Goal: Task Accomplishment & Management: Use online tool/utility

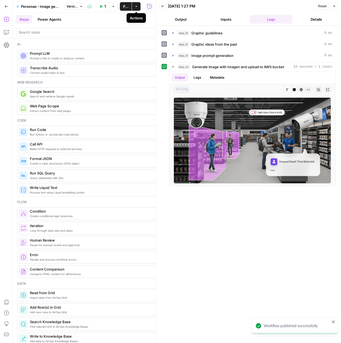
scroll to position [64, 0]
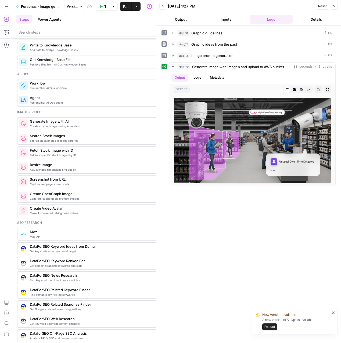
click at [6, 7] on icon "button" at bounding box center [7, 7] width 4 height 4
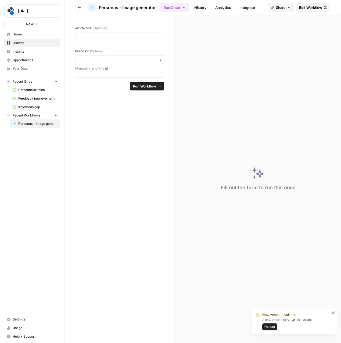
click at [79, 5] on button "Go back" at bounding box center [79, 7] width 9 height 9
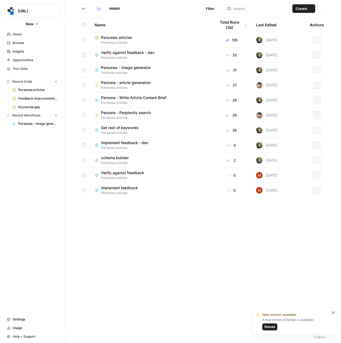
type input "**********"
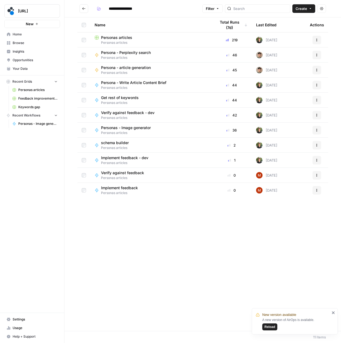
click at [21, 52] on span "Insights" at bounding box center [35, 51] width 45 height 5
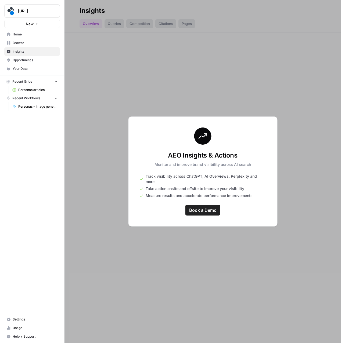
click at [31, 63] on link "Opportunities" at bounding box center [32, 60] width 56 height 9
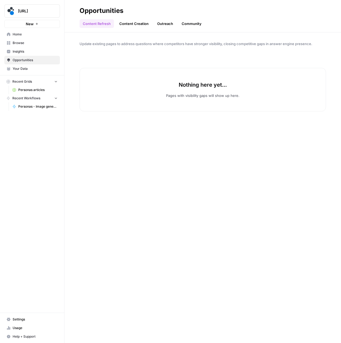
click at [18, 52] on span "Insights" at bounding box center [35, 51] width 45 height 5
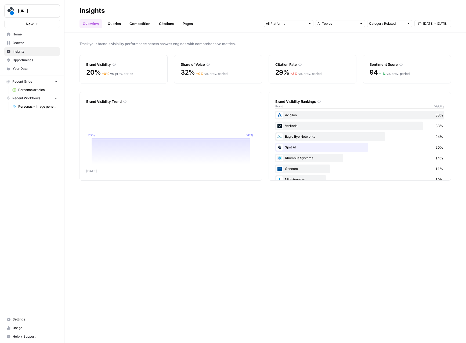
click at [113, 24] on link "Queries" at bounding box center [114, 23] width 20 height 9
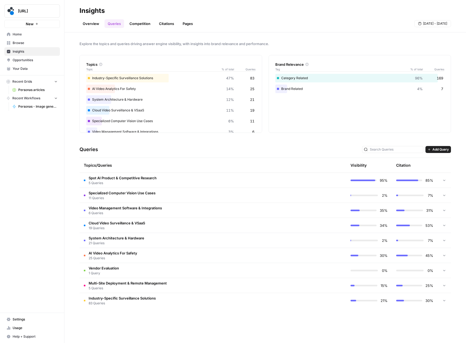
click at [86, 21] on link "Overview" at bounding box center [90, 23] width 23 height 9
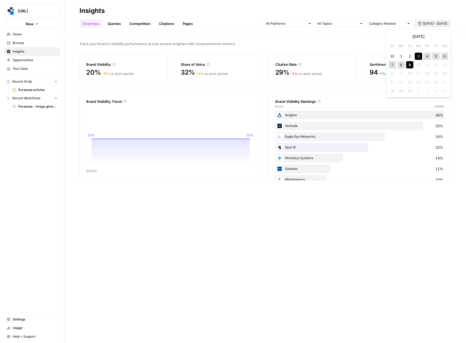
click at [340, 24] on span "[DATE] - [DATE]" at bounding box center [435, 23] width 24 height 5
click at [340, 38] on button "Previous month" at bounding box center [393, 37] width 10 height 10
click at [340, 57] on div "1" at bounding box center [435, 56] width 7 height 7
click at [340, 67] on div "Track your brand's visibility performance across answer engines with comprehens…" at bounding box center [264, 187] width 401 height 311
click at [340, 25] on span "[DATE] - [DATE]" at bounding box center [435, 23] width 24 height 5
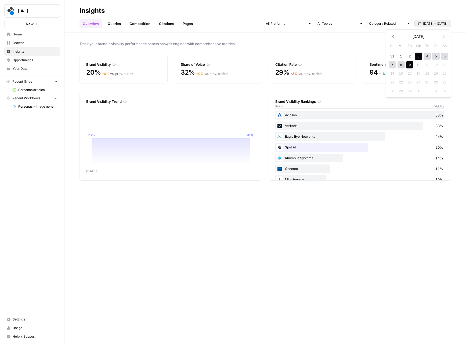
click at [340, 35] on icon "button" at bounding box center [393, 37] width 4 height 4
click at [340, 55] on div "1" at bounding box center [435, 56] width 7 height 7
click at [340, 59] on div "Track your brand's visibility performance across answer engines with comprehens…" at bounding box center [264, 187] width 401 height 311
click at [340, 24] on span "[DATE] - [DATE]" at bounding box center [435, 23] width 24 height 5
click at [340, 36] on button "Previous month" at bounding box center [393, 37] width 10 height 10
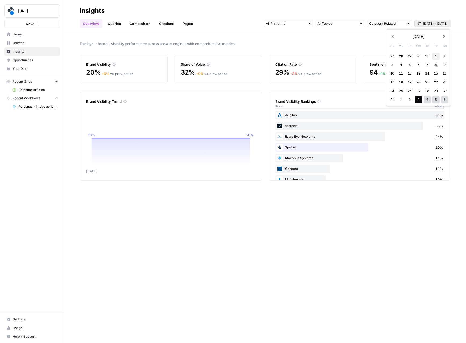
click at [340, 58] on div "1" at bounding box center [435, 56] width 7 height 7
click at [340, 65] on div "Track your brand's visibility performance across answer engines with comprehens…" at bounding box center [264, 187] width 401 height 311
click at [111, 27] on link "Queries" at bounding box center [114, 23] width 20 height 9
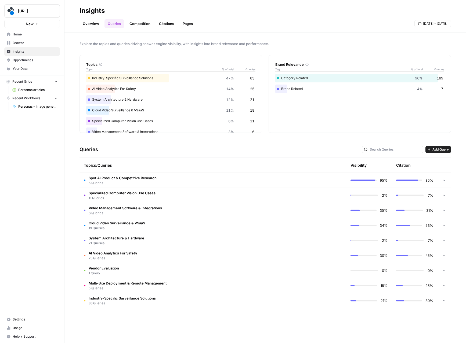
click at [306, 49] on div "Explore the topics and queries driving answer engine visibility, with insights …" at bounding box center [264, 187] width 401 height 311
click at [137, 182] on span "5 Queries" at bounding box center [123, 183] width 68 height 5
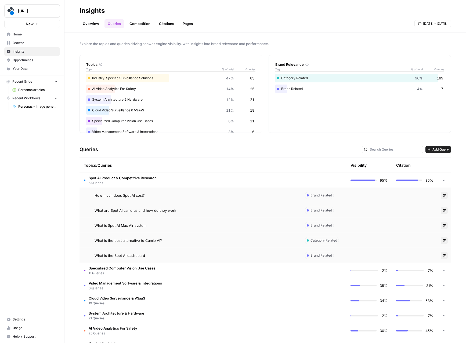
click at [137, 182] on span "5 Queries" at bounding box center [123, 183] width 68 height 5
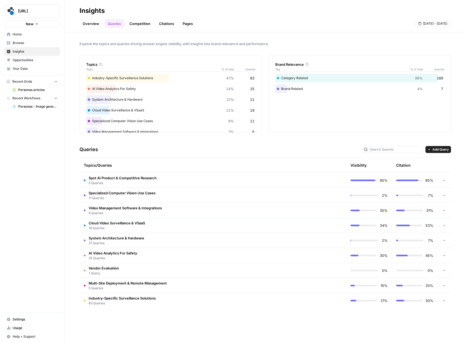
click at [284, 88] on div "Brand Related 4% 7" at bounding box center [359, 89] width 169 height 9
click at [288, 79] on div "Category Related 96% 169" at bounding box center [359, 78] width 169 height 9
click at [95, 25] on link "Overview" at bounding box center [90, 23] width 23 height 9
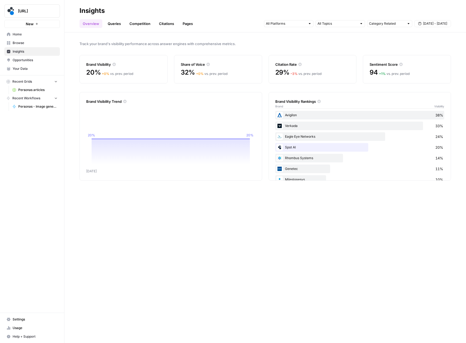
click at [340, 24] on div at bounding box center [361, 24] width 4 height 4
click at [340, 24] on div at bounding box center [408, 24] width 4 height 4
type input "Category Related"
click at [340, 24] on input "text" at bounding box center [337, 23] width 40 height 5
click at [114, 22] on link "Queries" at bounding box center [114, 23] width 20 height 9
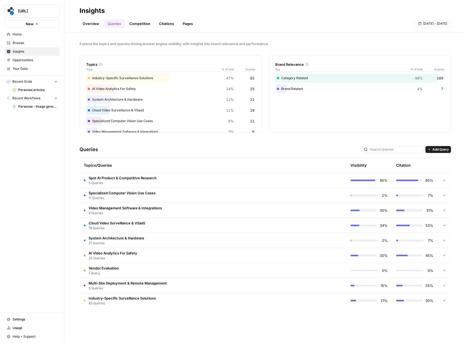
click at [150, 181] on span "5 Queries" at bounding box center [123, 183] width 68 height 5
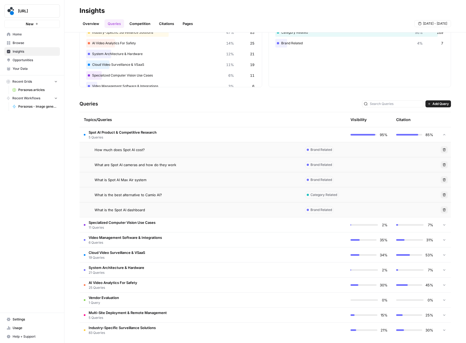
scroll to position [49, 0]
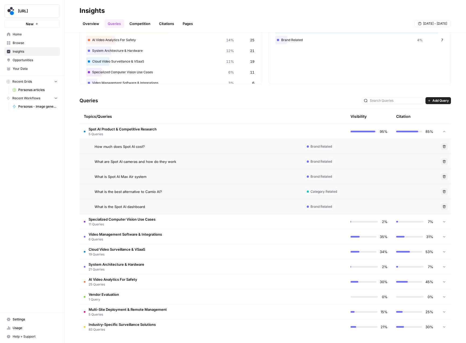
click at [340, 100] on span "Add Query" at bounding box center [440, 100] width 16 height 5
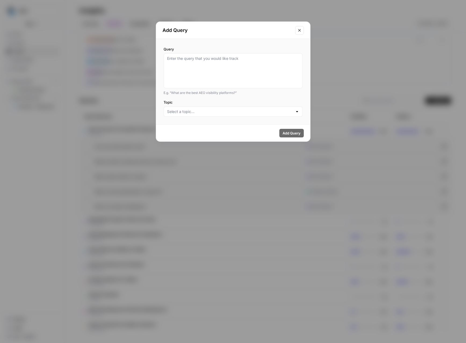
click at [295, 112] on div at bounding box center [297, 111] width 4 height 5
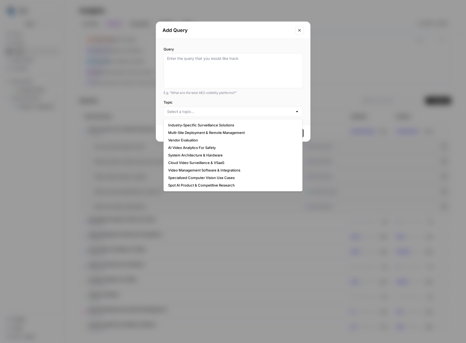
click at [304, 73] on div "Query E.g. “What are the best AEO visibility platforms?” Topic" at bounding box center [233, 81] width 154 height 85
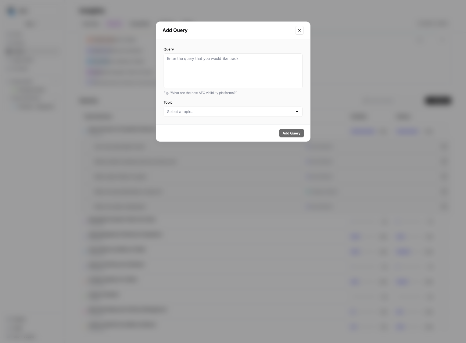
click at [301, 30] on icon "Close modal" at bounding box center [299, 30] width 4 height 4
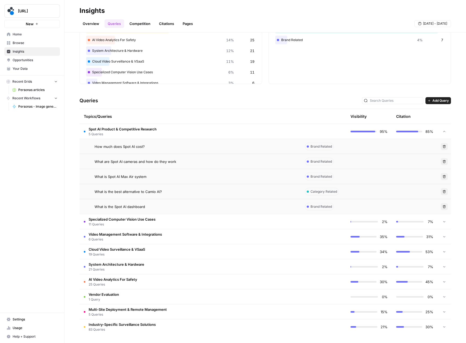
click at [340, 130] on icon at bounding box center [444, 132] width 4 height 4
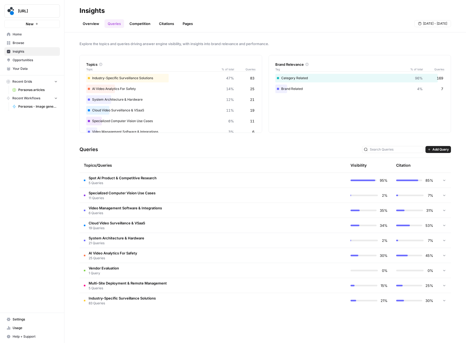
click at [340, 150] on span "Add Query" at bounding box center [440, 149] width 16 height 5
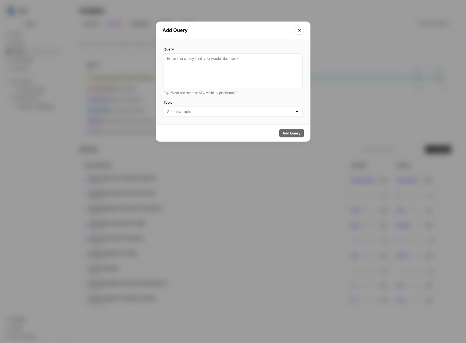
click at [299, 31] on icon "Close modal" at bounding box center [299, 30] width 2 height 2
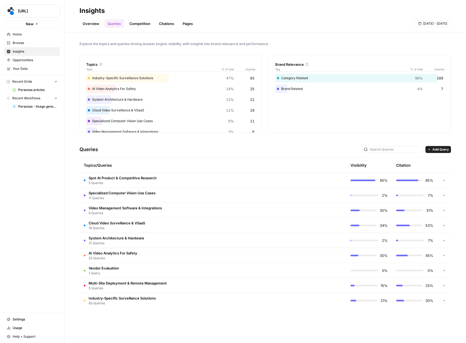
click at [340, 150] on span "Add Query" at bounding box center [440, 149] width 16 height 5
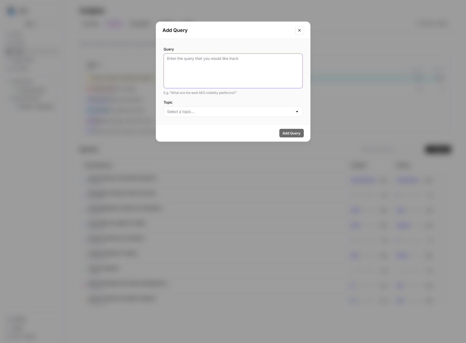
click at [185, 69] on textarea "Query" at bounding box center [233, 71] width 132 height 30
paste textarea "AI is doing an AI video analytics."
click at [166, 57] on div "AI is doing an AI video analytics." at bounding box center [232, 70] width 139 height 35
click at [167, 59] on textarea "AI is doing an AI video analytics." at bounding box center [233, 71] width 132 height 30
type textarea "How Spot AI is doing an AI video analytics."
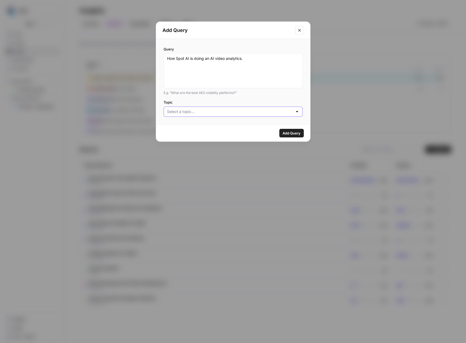
click at [188, 111] on input "Topic" at bounding box center [230, 111] width 126 height 5
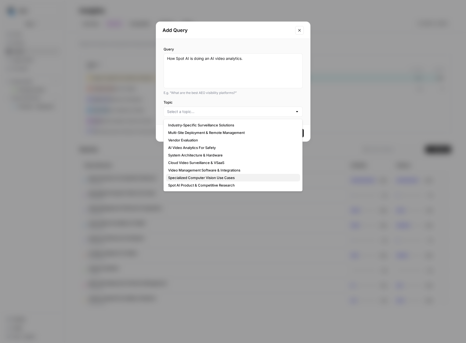
click at [189, 180] on span "Specialized Computer Vision Use Cases" at bounding box center [232, 177] width 128 height 5
type input "Specialized Computer Vision Use Cases"
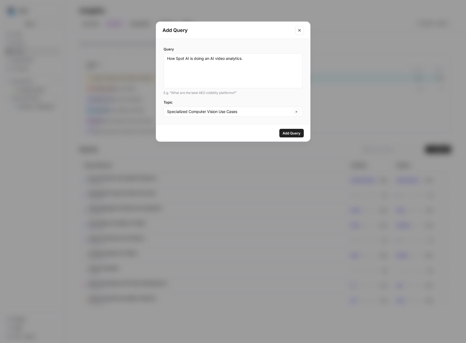
click at [287, 132] on span "Add Query" at bounding box center [291, 132] width 18 height 5
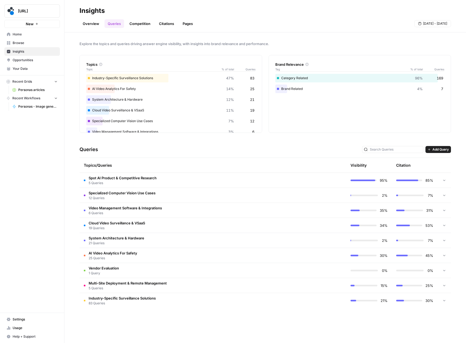
click at [104, 192] on span "Specialized Computer Vision Use Cases" at bounding box center [122, 192] width 67 height 5
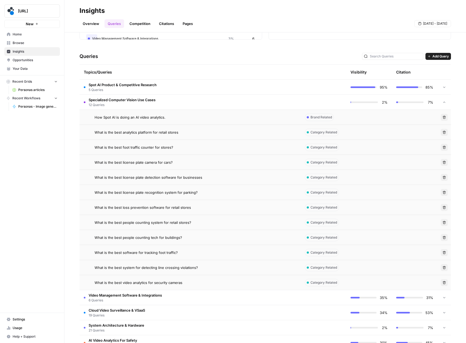
scroll to position [94, 0]
click at [340, 116] on button "Delete" at bounding box center [443, 116] width 7 height 7
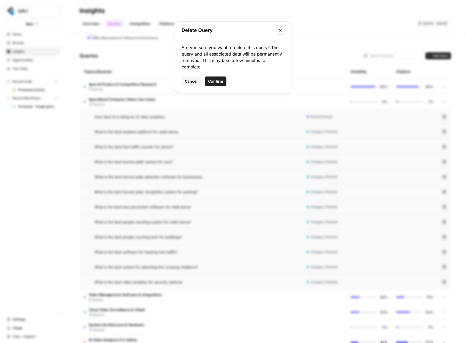
click at [213, 84] on button "Confirm" at bounding box center [215, 81] width 21 height 10
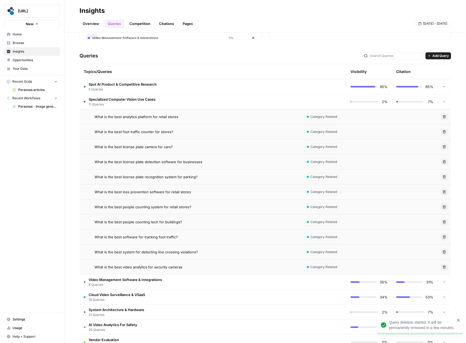
click at [144, 115] on span "What is the best analytics platform for retail stores" at bounding box center [136, 116] width 84 height 5
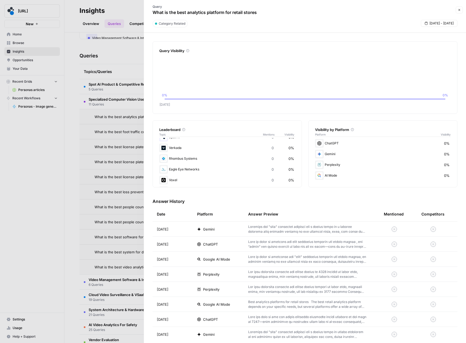
click at [340, 9] on button "Close" at bounding box center [458, 9] width 7 height 7
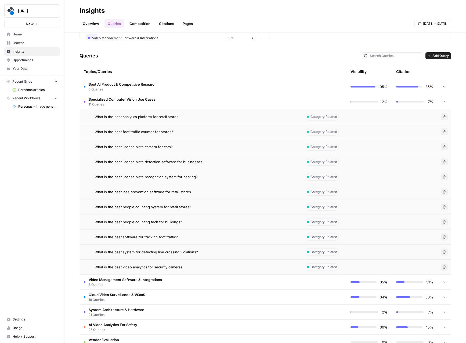
click at [122, 103] on span "11 Queries" at bounding box center [122, 104] width 67 height 5
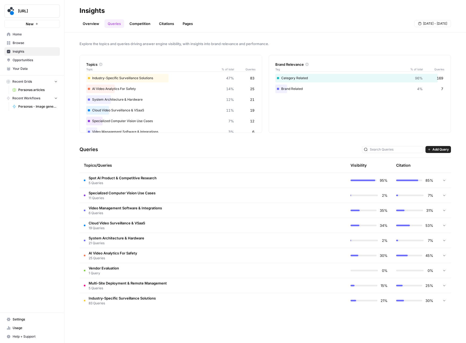
click at [107, 205] on span "Video Management Software & Integrations" at bounding box center [125, 207] width 73 height 5
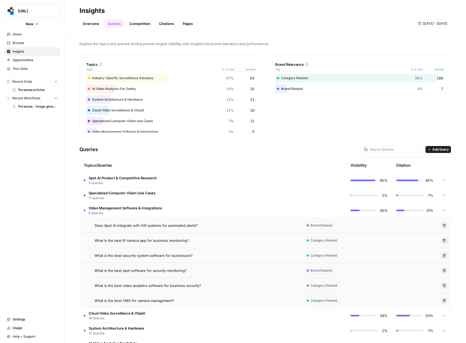
click at [136, 224] on span "Does Spot AI integrate with IVR systems for automated alerts?" at bounding box center [145, 225] width 103 height 5
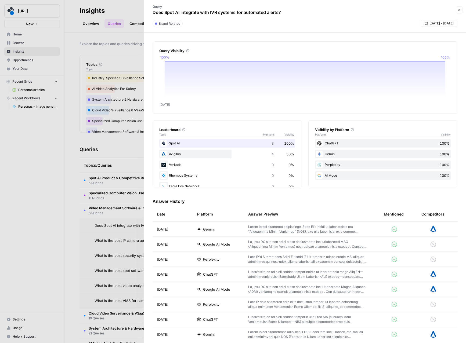
click at [264, 228] on p at bounding box center [307, 229] width 118 height 10
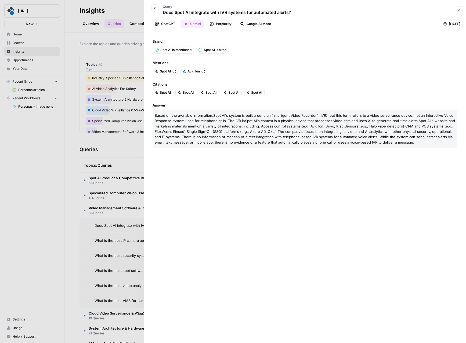
click at [340, 11] on button "Close" at bounding box center [458, 9] width 7 height 7
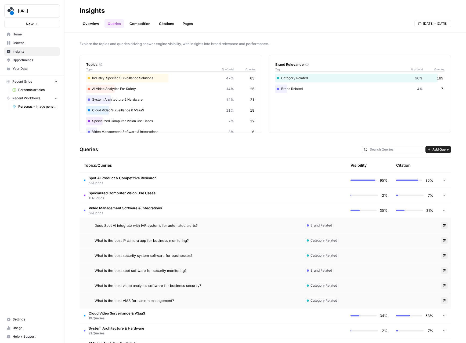
click at [136, 244] on td "What is the best IP camera app for business monitoring?" at bounding box center [189, 240] width 221 height 15
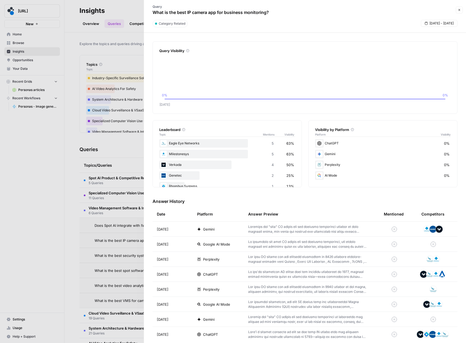
click at [306, 230] on p at bounding box center [307, 229] width 118 height 10
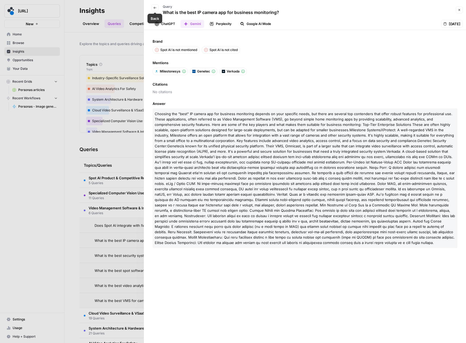
click at [152, 6] on button "Back" at bounding box center [154, 7] width 7 height 7
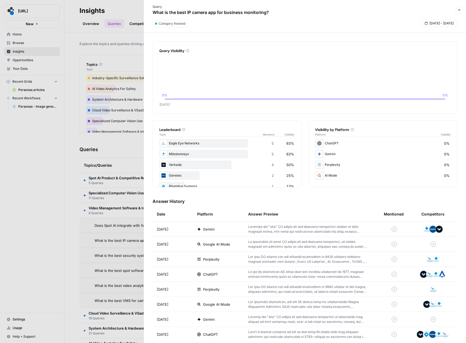
scroll to position [8, 0]
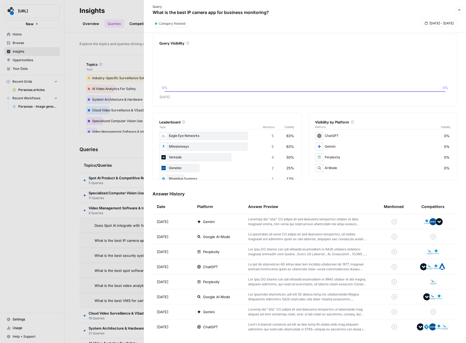
click at [340, 10] on icon "button" at bounding box center [459, 10] width 2 height 2
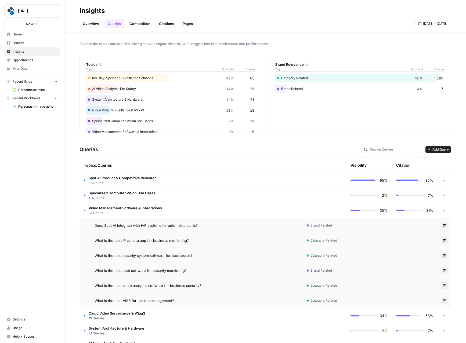
click at [89, 23] on link "Overview" at bounding box center [90, 23] width 23 height 9
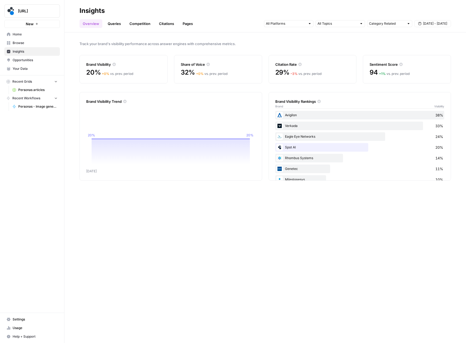
click at [21, 62] on span "Opportunities" at bounding box center [35, 60] width 45 height 5
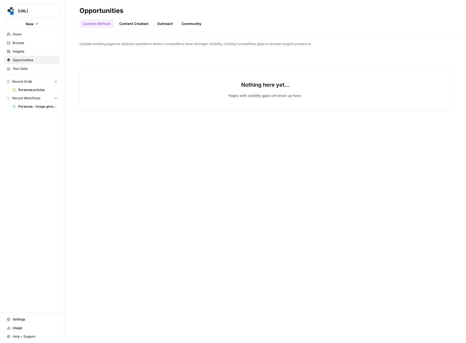
click at [21, 51] on span "Insights" at bounding box center [35, 51] width 45 height 5
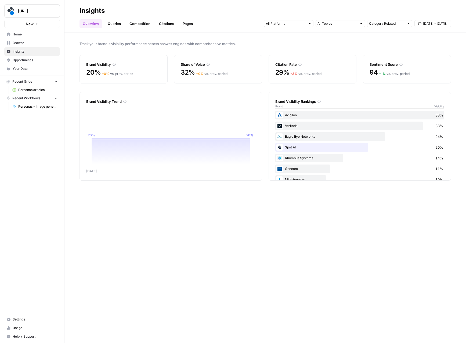
click at [147, 25] on link "Competition" at bounding box center [139, 23] width 27 height 9
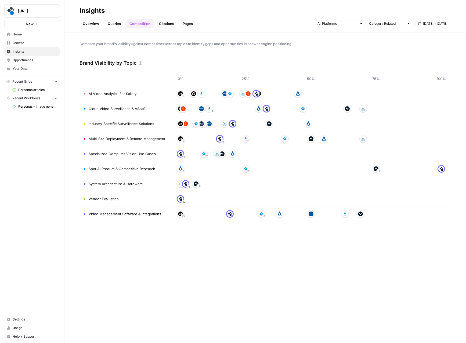
click at [168, 21] on link "Citations" at bounding box center [166, 23] width 21 height 9
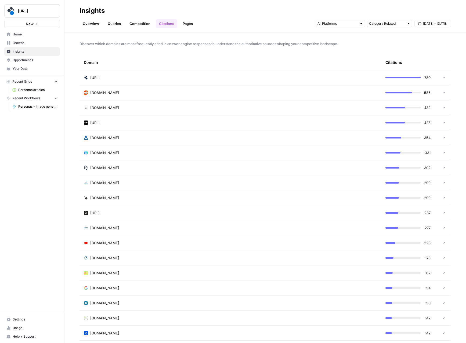
click at [165, 92] on div "[DOMAIN_NAME]" at bounding box center [230, 92] width 293 height 5
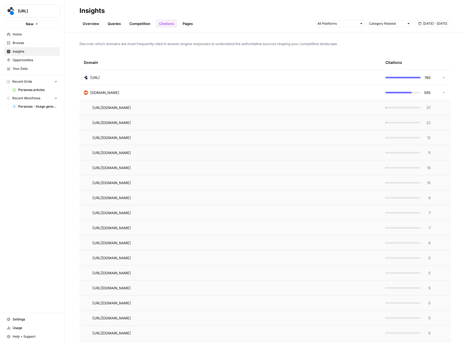
click at [165, 92] on div "[DOMAIN_NAME]" at bounding box center [230, 92] width 293 height 5
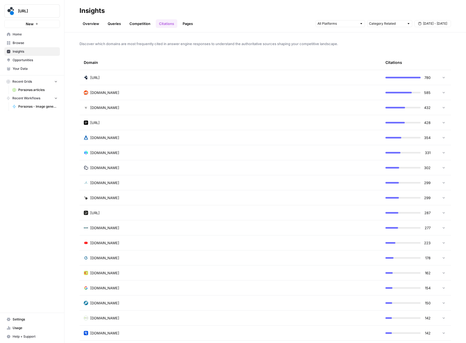
click at [185, 23] on link "Pages" at bounding box center [187, 23] width 17 height 9
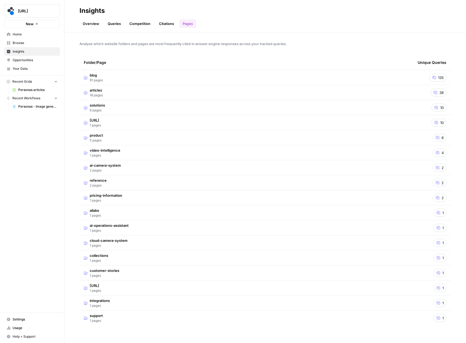
click at [102, 76] on span "blog" at bounding box center [96, 74] width 13 height 5
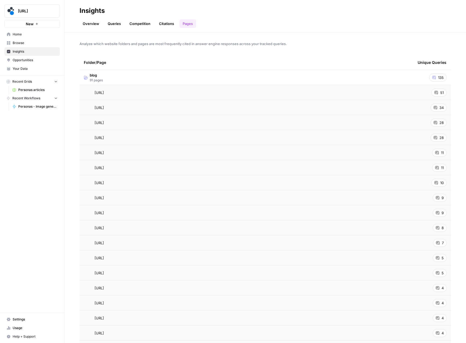
click at [340, 93] on div "51" at bounding box center [438, 93] width 15 height 8
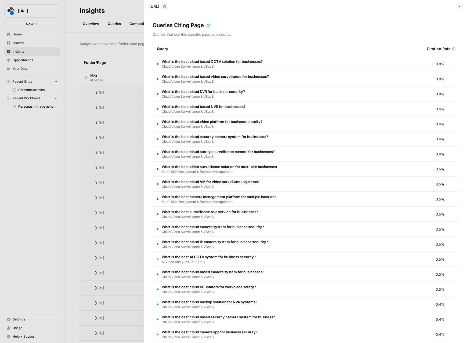
click at [340, 7] on icon "button" at bounding box center [458, 6] width 3 height 3
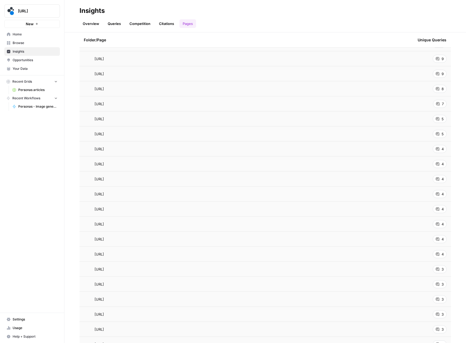
scroll to position [143, 0]
click at [340, 250] on span "4" at bounding box center [442, 250] width 2 height 5
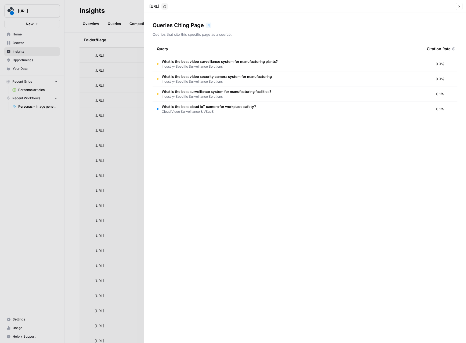
click at [340, 8] on icon "button" at bounding box center [458, 6] width 3 height 3
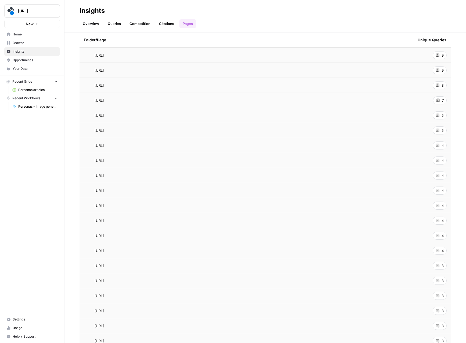
click at [165, 23] on link "Citations" at bounding box center [166, 23] width 21 height 9
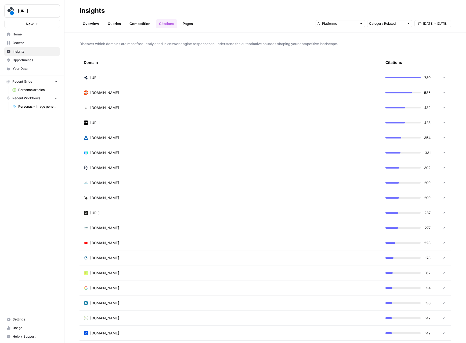
click at [105, 77] on div "[URL]" at bounding box center [230, 77] width 293 height 5
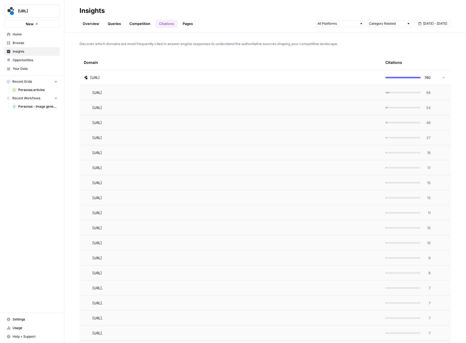
click at [138, 76] on div "[URL]" at bounding box center [230, 77] width 293 height 5
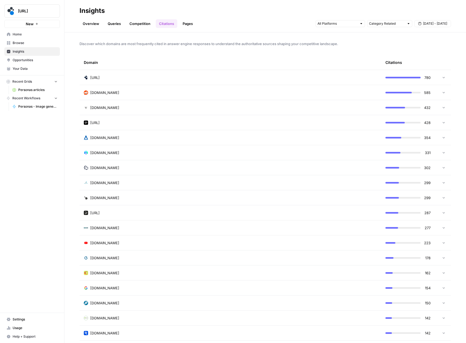
click at [27, 62] on span "Opportunities" at bounding box center [35, 60] width 45 height 5
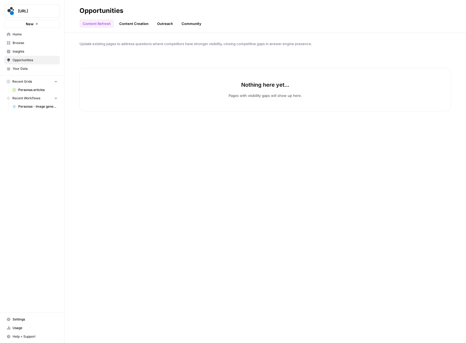
click at [136, 21] on link "Content Creation" at bounding box center [134, 23] width 36 height 9
click at [162, 22] on link "Outreach" at bounding box center [165, 23] width 22 height 9
click at [189, 25] on link "Community" at bounding box center [191, 23] width 26 height 9
click at [167, 23] on link "Outreach" at bounding box center [165, 23] width 22 height 9
click at [129, 23] on link "Content Creation" at bounding box center [134, 23] width 36 height 9
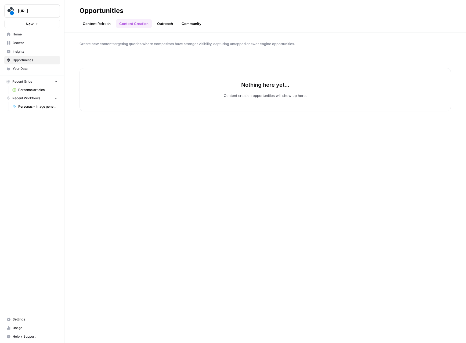
click at [95, 24] on link "Content Refresh" at bounding box center [96, 23] width 34 height 9
click at [19, 49] on span "Insights" at bounding box center [35, 51] width 45 height 5
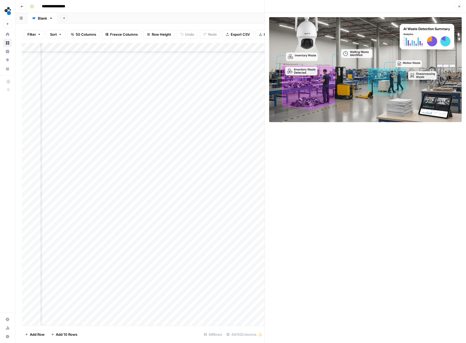
scroll to position [92, 1212]
click at [22, 5] on icon "button" at bounding box center [21, 6] width 3 height 3
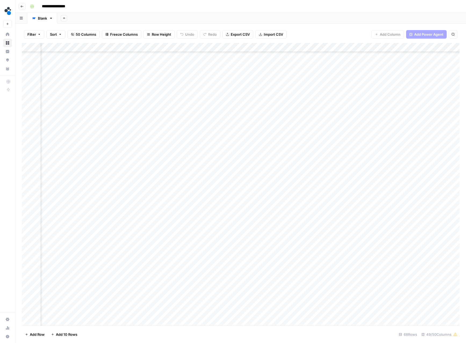
click at [21, 8] on icon "button" at bounding box center [21, 6] width 3 height 3
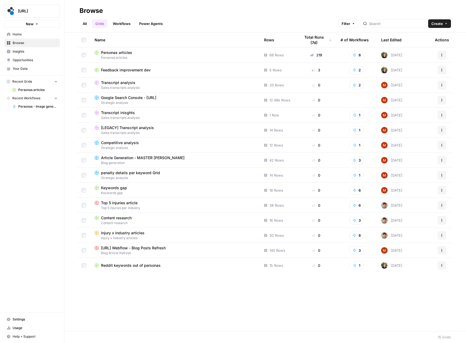
click at [25, 54] on span "Insights" at bounding box center [35, 51] width 45 height 5
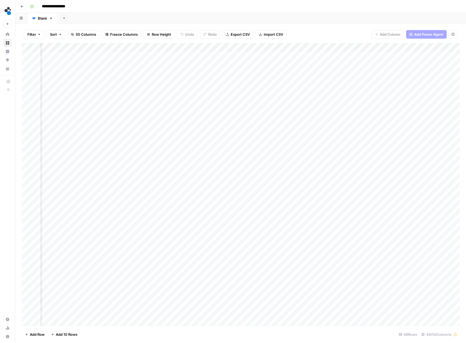
scroll to position [0, 1217]
click at [287, 156] on div "Add Column" at bounding box center [240, 184] width 437 height 283
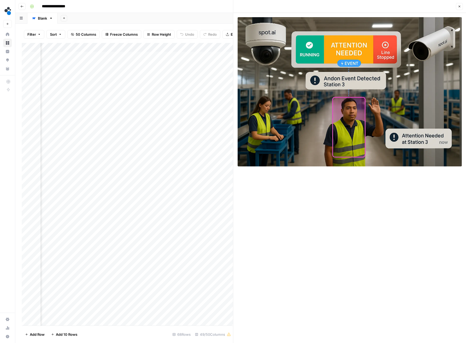
click at [461, 6] on button "Close" at bounding box center [458, 6] width 7 height 7
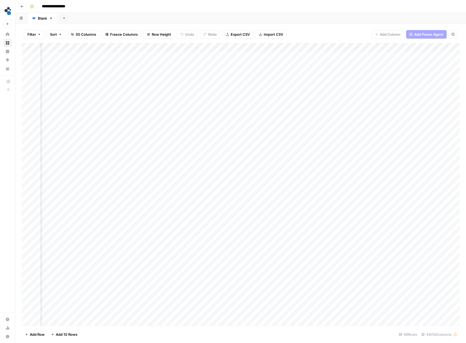
click at [286, 184] on div "Add Column" at bounding box center [240, 184] width 437 height 283
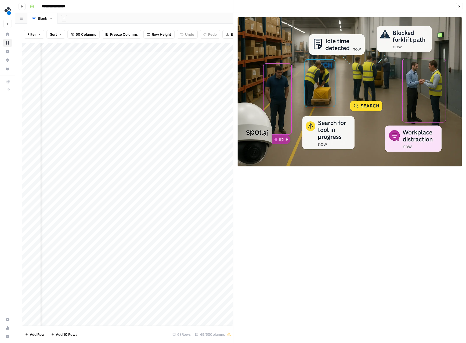
click at [457, 5] on icon "button" at bounding box center [458, 6] width 3 height 3
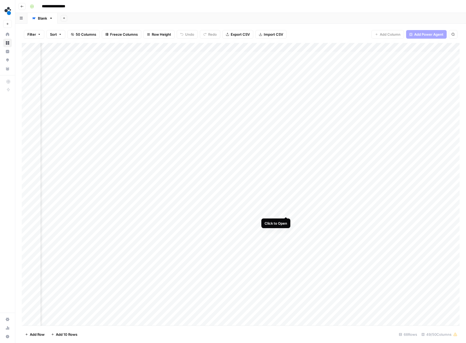
click at [286, 209] on div "Add Column" at bounding box center [240, 184] width 437 height 283
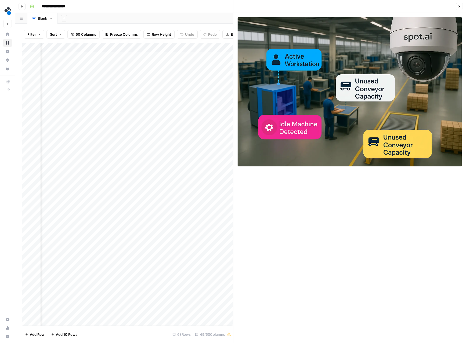
click at [458, 9] on button "Close" at bounding box center [458, 6] width 7 height 7
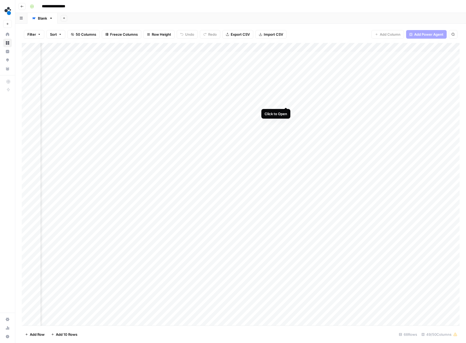
click at [286, 101] on div "Add Column" at bounding box center [240, 184] width 437 height 283
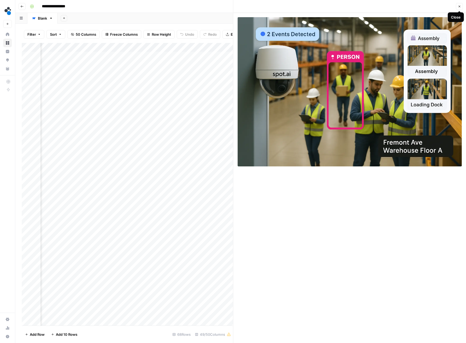
click at [460, 8] on icon "button" at bounding box center [458, 6] width 3 height 3
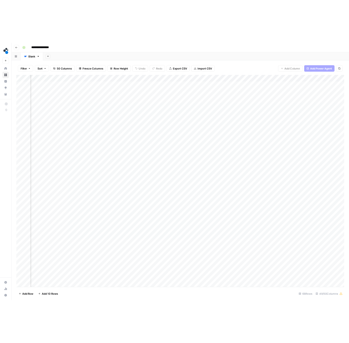
scroll to position [0, 1219]
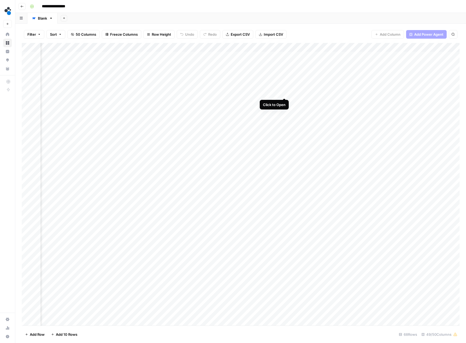
click at [286, 93] on div "Add Column" at bounding box center [240, 184] width 437 height 283
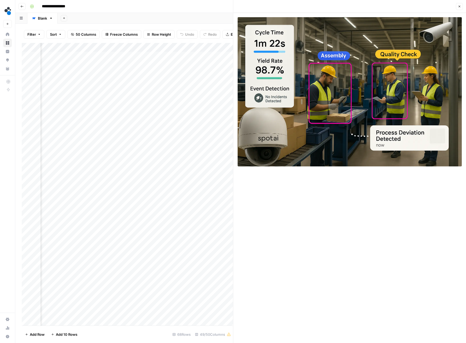
click at [459, 4] on button "Close" at bounding box center [458, 6] width 7 height 7
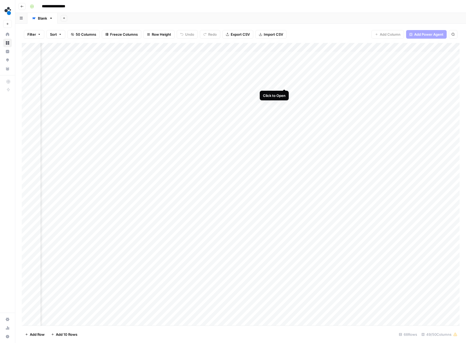
click at [286, 83] on div "Add Column" at bounding box center [240, 184] width 437 height 283
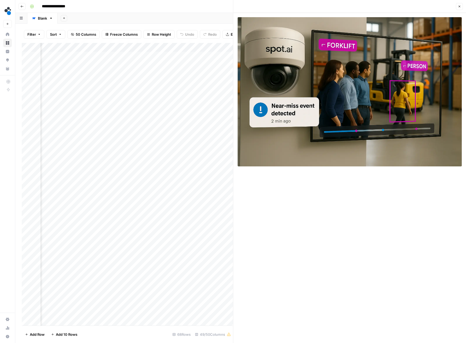
click at [457, 7] on icon "button" at bounding box center [458, 6] width 3 height 3
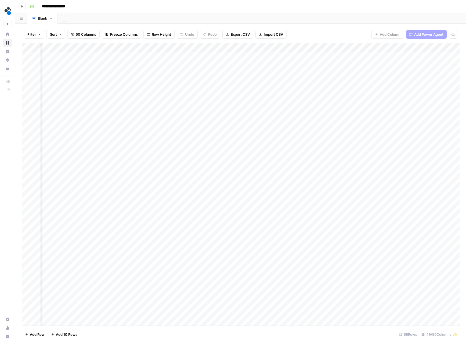
click at [286, 203] on div "Add Column" at bounding box center [240, 184] width 437 height 283
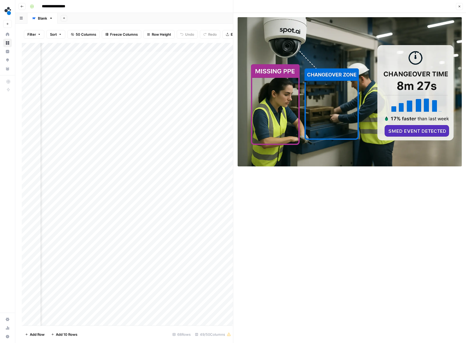
click at [458, 8] on button "Close" at bounding box center [458, 6] width 7 height 7
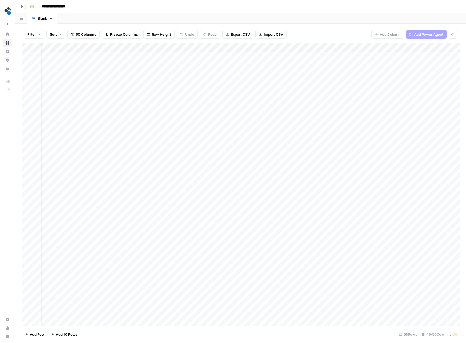
click at [283, 229] on div "Add Column" at bounding box center [240, 184] width 437 height 283
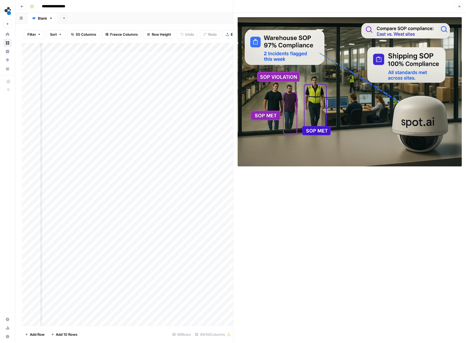
click at [455, 5] on div "Close" at bounding box center [349, 6] width 226 height 7
click at [459, 5] on icon "button" at bounding box center [458, 6] width 3 height 3
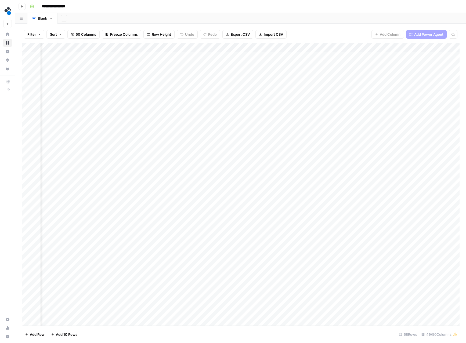
click at [284, 148] on div "Add Column" at bounding box center [240, 184] width 437 height 283
